Goal: Find contact information: Find contact information

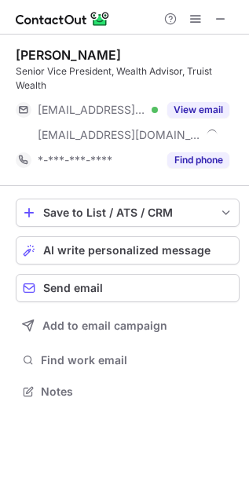
scroll to position [381, 249]
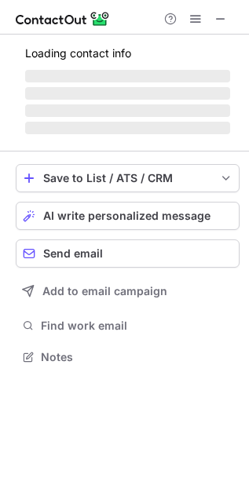
scroll to position [367, 249]
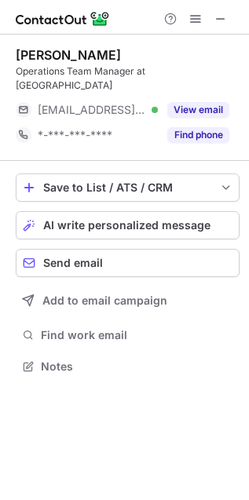
scroll to position [341, 249]
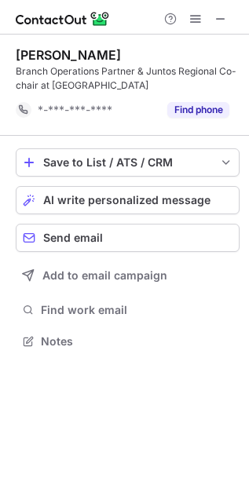
scroll to position [330, 249]
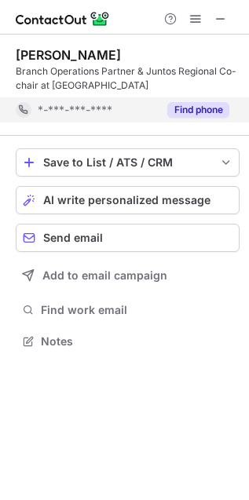
click at [204, 110] on button "Find phone" at bounding box center [198, 110] width 62 height 16
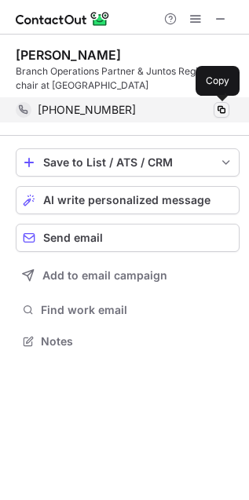
click at [220, 104] on span at bounding box center [221, 110] width 13 height 13
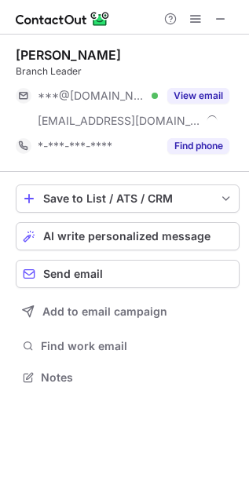
scroll to position [367, 249]
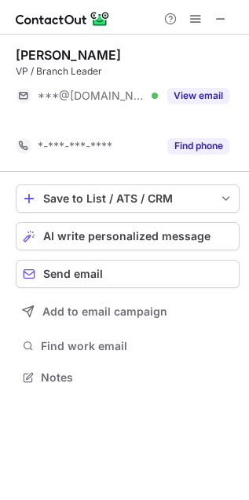
scroll to position [9, 8]
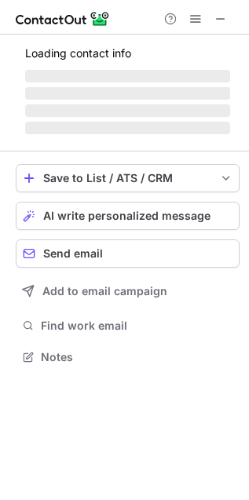
scroll to position [367, 249]
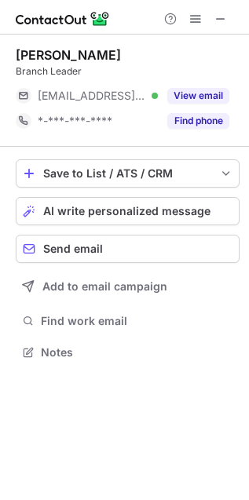
scroll to position [341, 249]
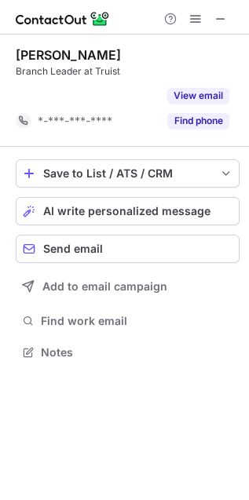
scroll to position [8, 8]
